Goal: Find specific page/section: Locate a particular part of the current website

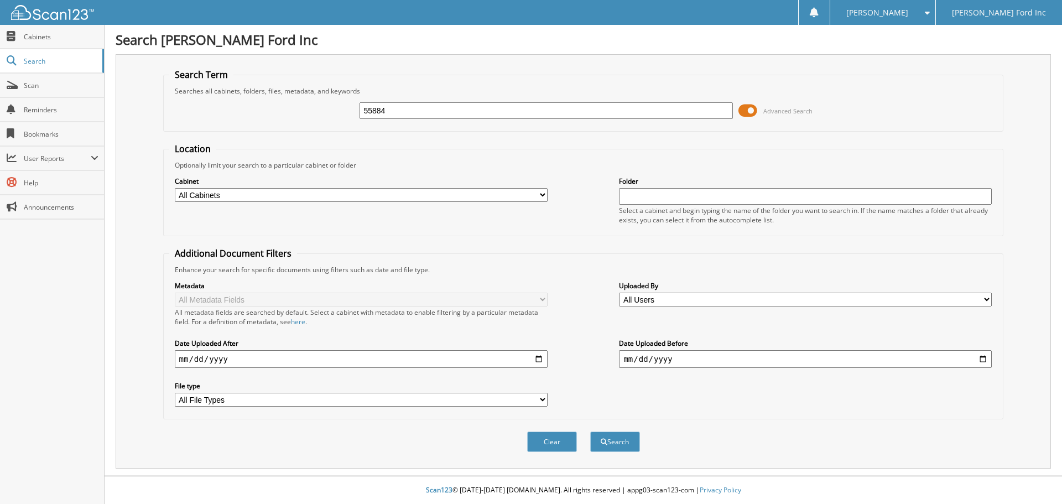
type input "55884"
click at [590, 431] on button "Search" at bounding box center [615, 441] width 50 height 20
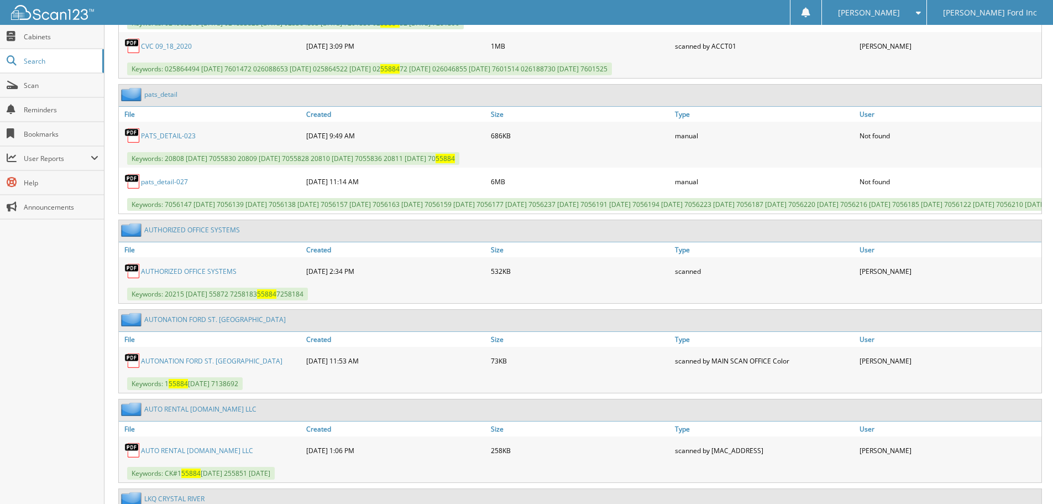
scroll to position [663, 0]
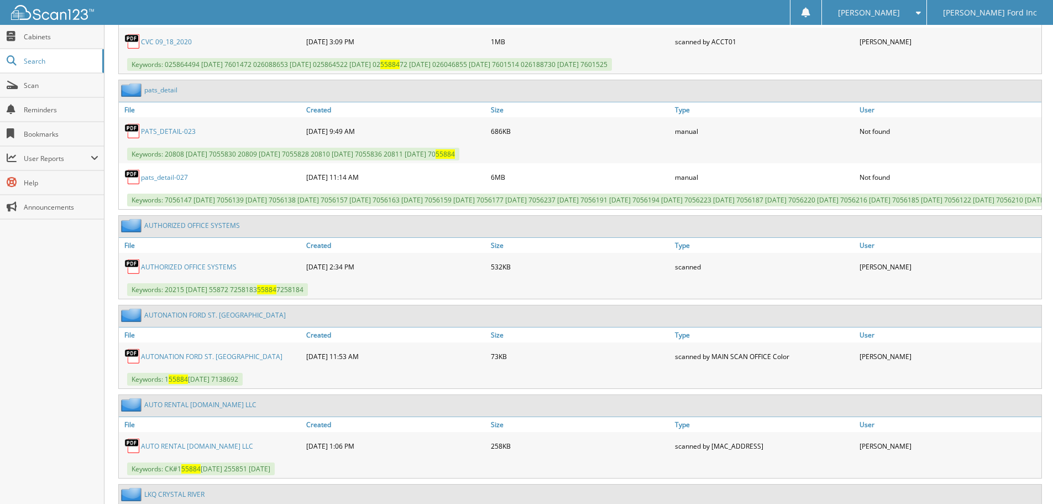
click at [190, 271] on link "AUTHORIZED OFFICE SYSTEMS" at bounding box center [189, 266] width 96 height 9
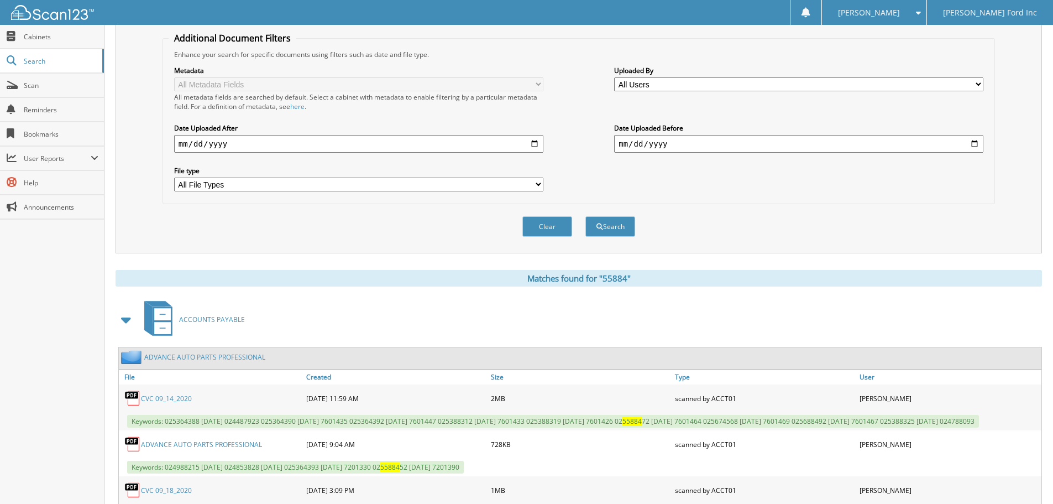
scroll to position [0, 0]
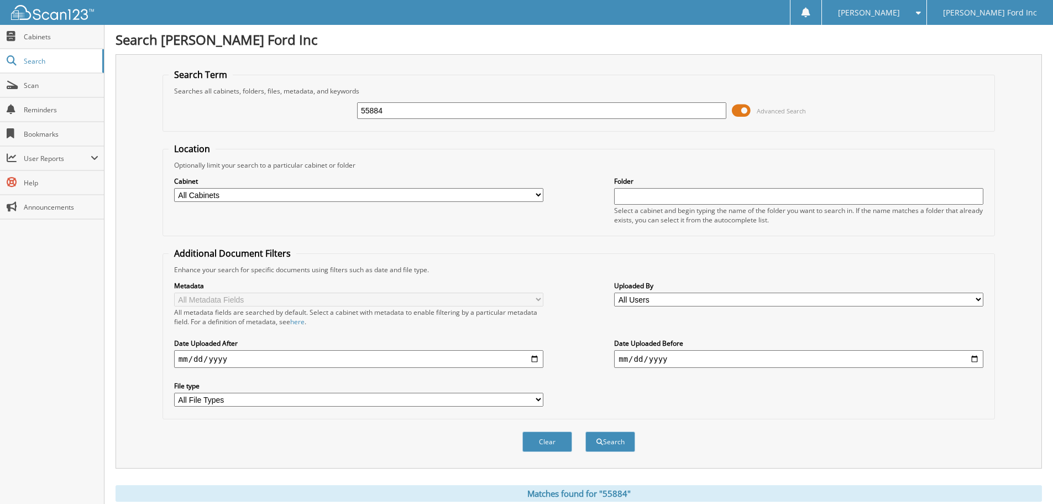
drag, startPoint x: 409, startPoint y: 106, endPoint x: 309, endPoint y: 112, distance: 100.8
click at [311, 112] on div "55884 Advanced Search" at bounding box center [579, 111] width 820 height 30
type input "55685"
click at [585, 431] on button "Search" at bounding box center [610, 441] width 50 height 20
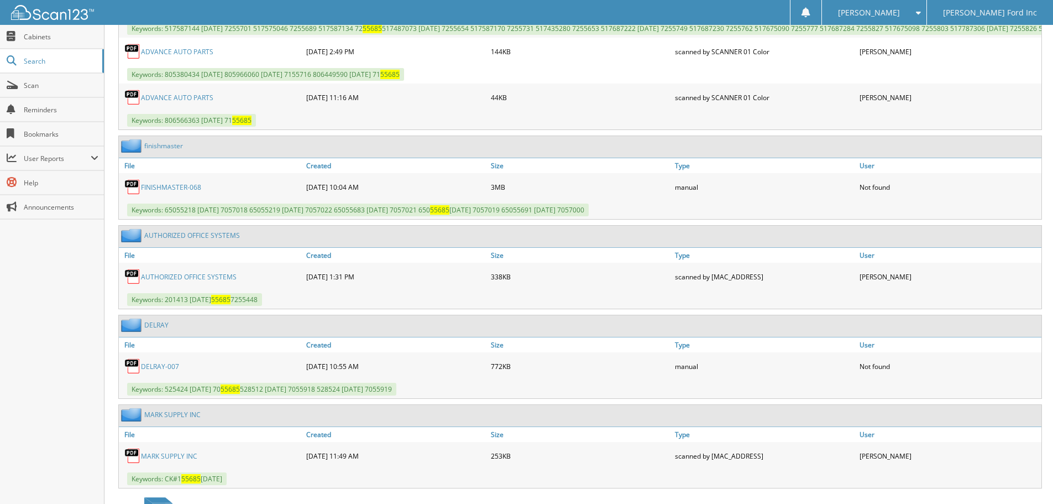
scroll to position [608, 0]
click at [180, 281] on link "AUTHORIZED OFFICE SYSTEMS" at bounding box center [189, 275] width 96 height 9
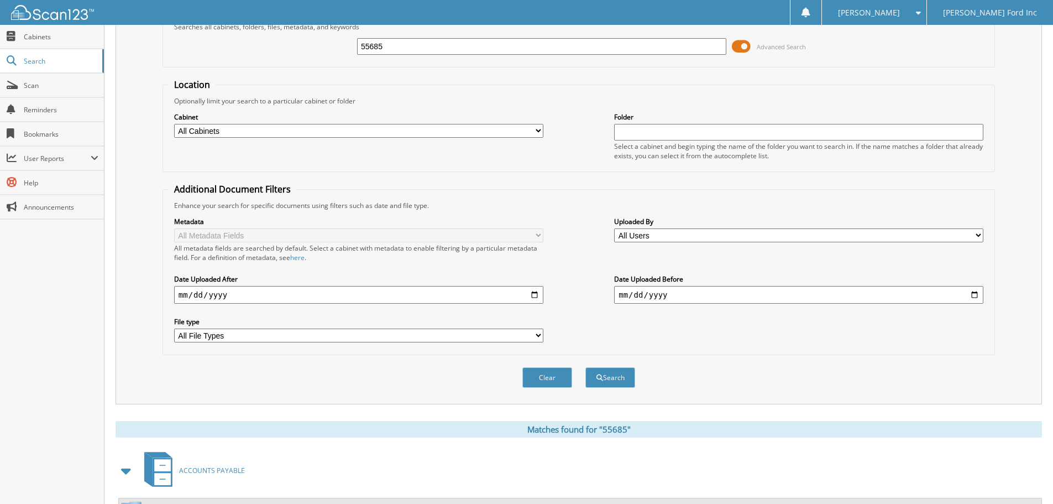
scroll to position [0, 0]
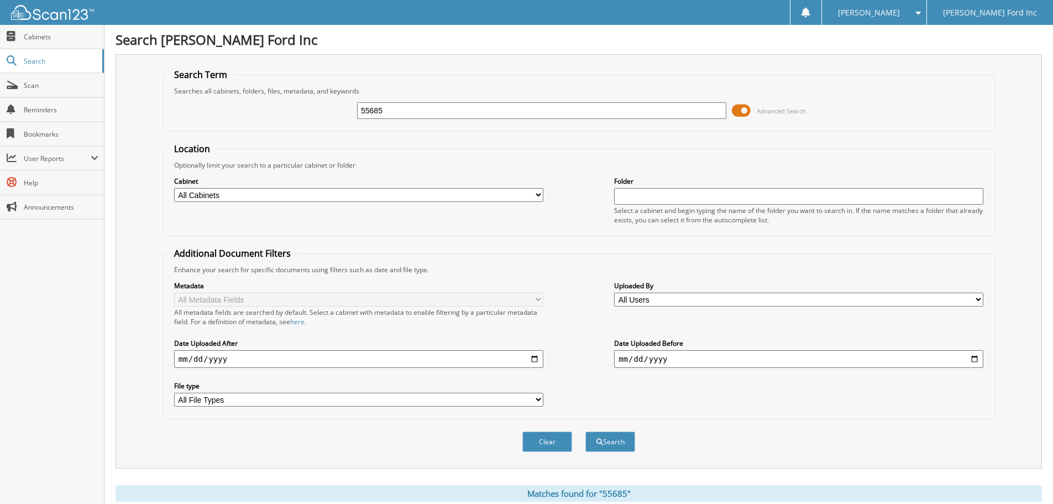
drag, startPoint x: 391, startPoint y: 108, endPoint x: 341, endPoint y: 109, distance: 50.9
click at [341, 109] on div "55685 Advanced Search" at bounding box center [579, 111] width 820 height 30
type input "201336"
click at [585, 431] on button "Search" at bounding box center [610, 441] width 50 height 20
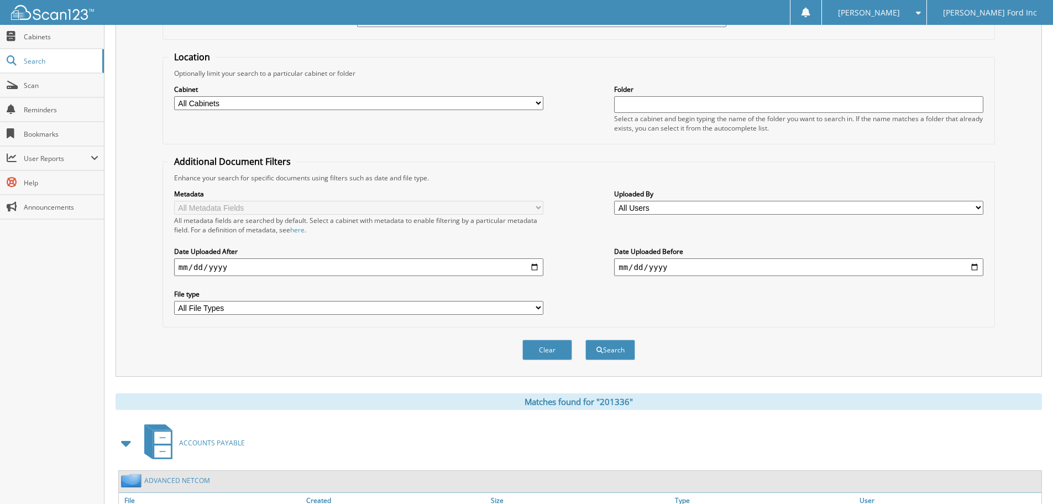
scroll to position [274, 0]
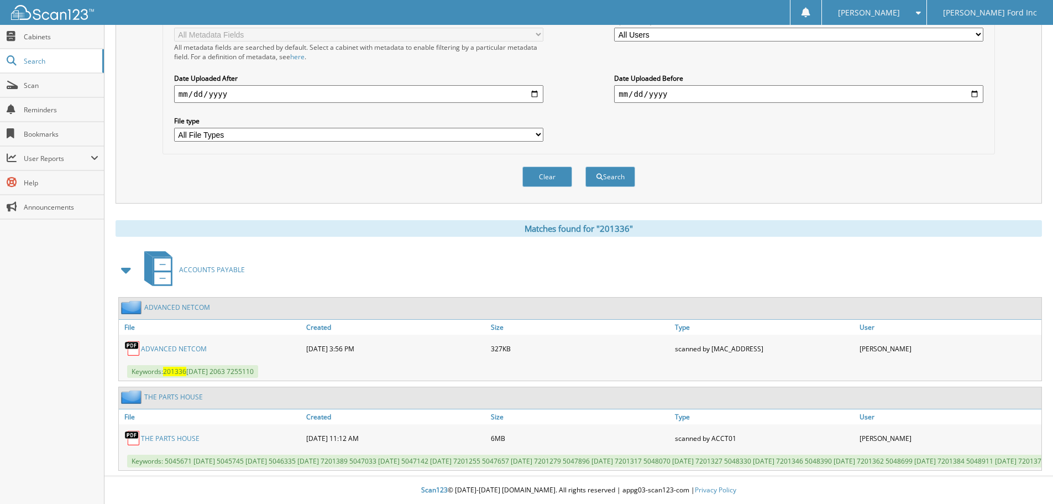
click at [173, 344] on link "ADVANCED NETCOM" at bounding box center [174, 348] width 66 height 9
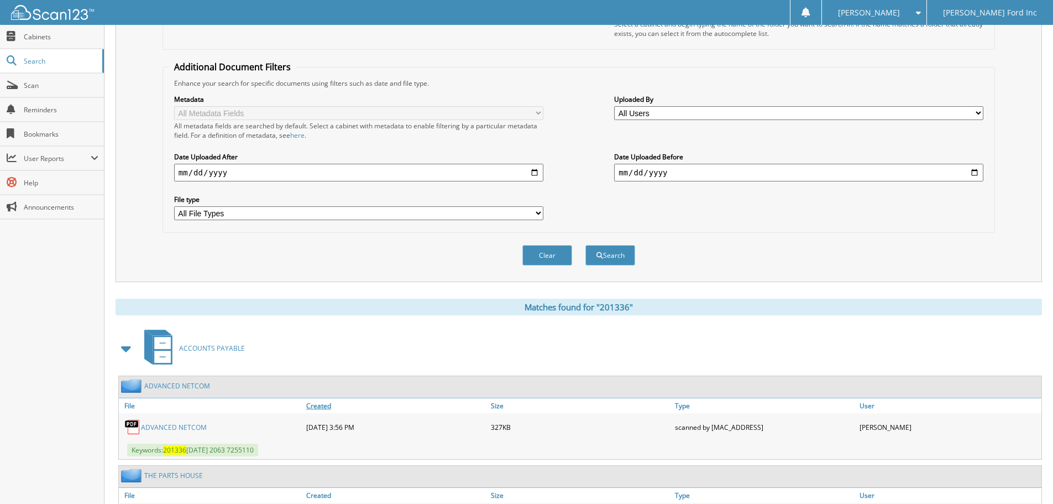
scroll to position [0, 0]
